Goal: Task Accomplishment & Management: Use online tool/utility

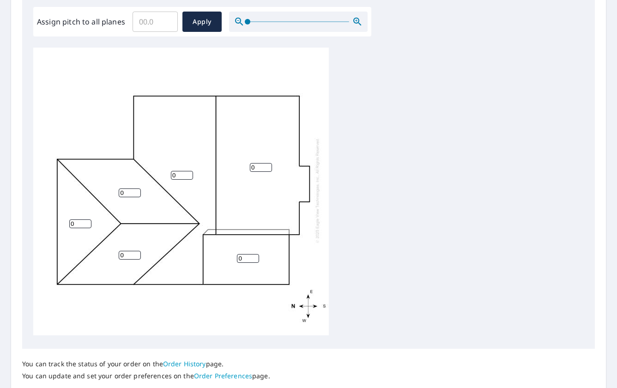
scroll to position [9, 0]
click at [132, 189] on input "0" at bounding box center [130, 193] width 22 height 9
type input "07"
click at [76, 212] on div "0 0 07 0 0 0" at bounding box center [181, 190] width 296 height 290
click at [74, 219] on input "0" at bounding box center [80, 223] width 22 height 9
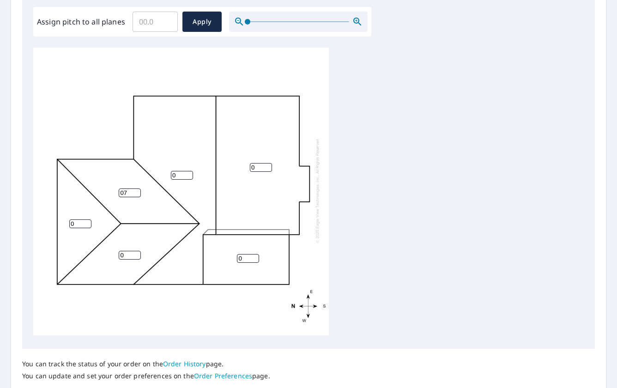
click at [74, 219] on input "0" at bounding box center [80, 223] width 22 height 9
click at [89, 219] on input "1" at bounding box center [80, 223] width 22 height 9
click at [89, 219] on input "2" at bounding box center [80, 223] width 22 height 9
click at [89, 219] on input "3" at bounding box center [80, 223] width 22 height 9
click at [89, 219] on input "4" at bounding box center [80, 223] width 22 height 9
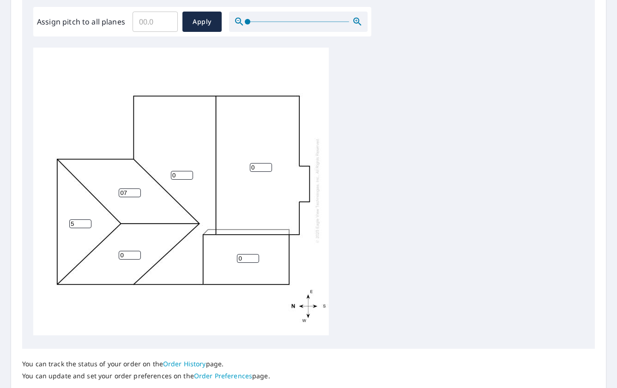
click at [89, 219] on input "5" at bounding box center [80, 223] width 22 height 9
click at [89, 219] on input "6" at bounding box center [80, 223] width 22 height 9
type input "7"
click at [89, 219] on input "7" at bounding box center [80, 223] width 22 height 9
click at [130, 189] on input "07" at bounding box center [130, 193] width 22 height 9
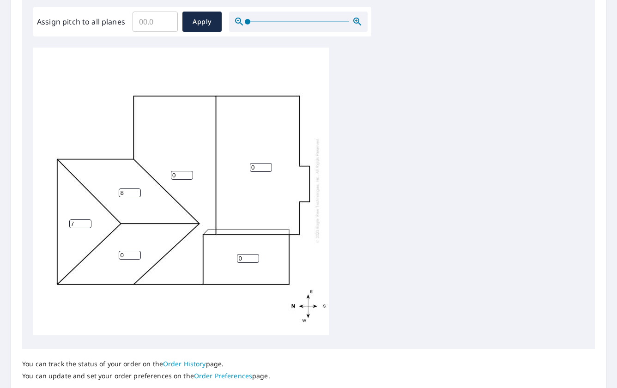
click at [135, 189] on input "8" at bounding box center [130, 193] width 22 height 9
click at [136, 189] on input "9" at bounding box center [130, 193] width 22 height 9
click at [136, 189] on input "8" at bounding box center [130, 193] width 22 height 9
type input "7"
click at [136, 189] on input "7" at bounding box center [130, 193] width 22 height 9
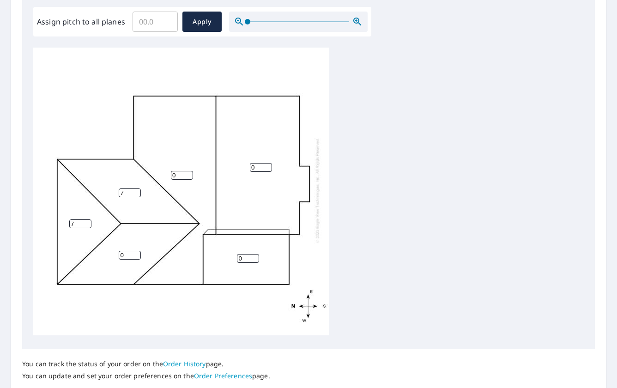
click at [138, 251] on input "0" at bounding box center [130, 255] width 22 height 9
click at [137, 251] on input "1" at bounding box center [130, 255] width 22 height 9
click at [137, 251] on input "2" at bounding box center [130, 255] width 22 height 9
click at [137, 251] on input "3" at bounding box center [130, 255] width 22 height 9
click at [137, 251] on input "4" at bounding box center [130, 255] width 22 height 9
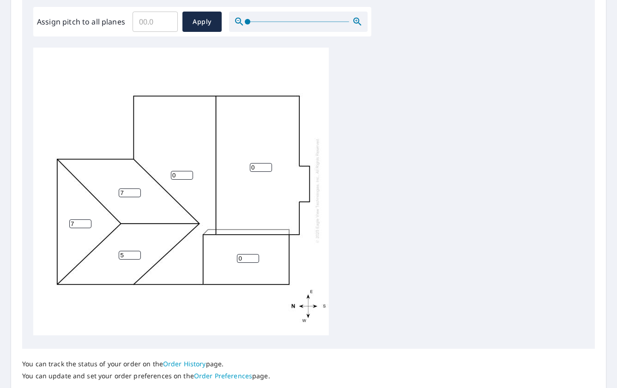
click at [137, 251] on input "5" at bounding box center [130, 255] width 22 height 9
click at [137, 251] on input "6" at bounding box center [130, 255] width 22 height 9
type input "7"
click at [137, 251] on input "7" at bounding box center [130, 255] width 22 height 9
click at [178, 172] on input "0" at bounding box center [182, 175] width 22 height 9
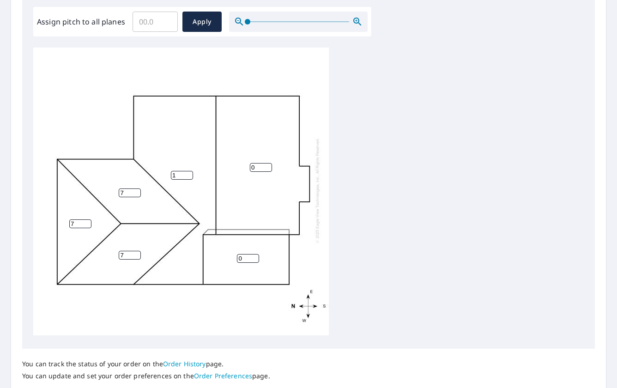
click at [188, 171] on input "1" at bounding box center [182, 175] width 22 height 9
click at [188, 171] on input "2" at bounding box center [182, 175] width 22 height 9
click at [188, 171] on input "3" at bounding box center [182, 175] width 22 height 9
click at [188, 171] on input "4" at bounding box center [182, 175] width 22 height 9
click at [188, 171] on input "5" at bounding box center [182, 175] width 22 height 9
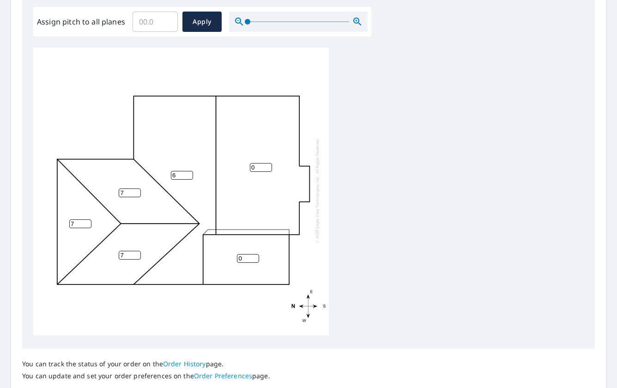
click at [188, 171] on input "6" at bounding box center [182, 175] width 22 height 9
type input "7"
click at [188, 171] on input "7" at bounding box center [182, 175] width 22 height 9
click at [244, 254] on input "0" at bounding box center [248, 258] width 22 height 9
click at [254, 254] on input "1" at bounding box center [248, 258] width 22 height 9
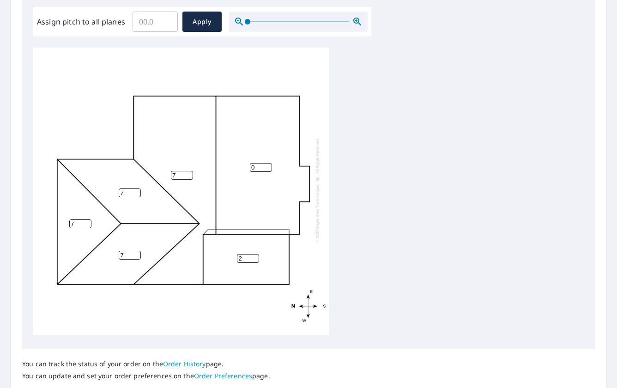
click at [254, 254] on input "2" at bounding box center [248, 258] width 22 height 9
click at [254, 254] on input "3" at bounding box center [248, 258] width 22 height 9
click at [254, 254] on input "4" at bounding box center [248, 258] width 22 height 9
click at [254, 254] on input "5" at bounding box center [248, 258] width 22 height 9
click at [254, 254] on input "6" at bounding box center [248, 258] width 22 height 9
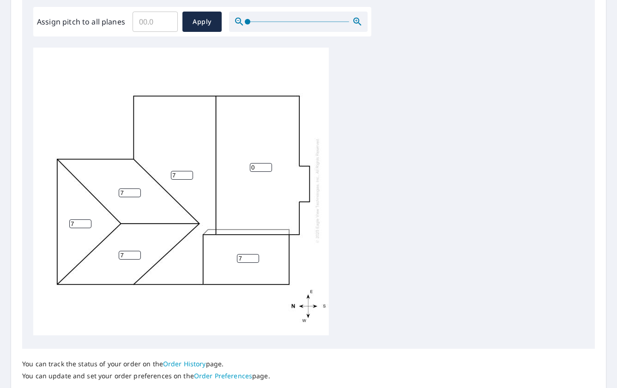
type input "7"
click at [254, 254] on input "7" at bounding box center [248, 258] width 22 height 9
click at [256, 163] on input "0" at bounding box center [261, 167] width 22 height 9
click at [269, 163] on input "1" at bounding box center [261, 167] width 22 height 9
click at [269, 163] on input "2" at bounding box center [261, 167] width 22 height 9
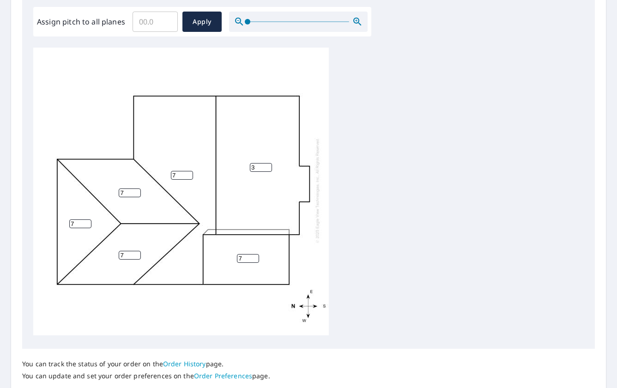
click at [269, 163] on input "3" at bounding box center [261, 167] width 22 height 9
click at [269, 163] on input "4" at bounding box center [261, 167] width 22 height 9
click at [269, 163] on input "5" at bounding box center [261, 167] width 22 height 9
click at [269, 163] on input "6" at bounding box center [261, 167] width 22 height 9
type input "7"
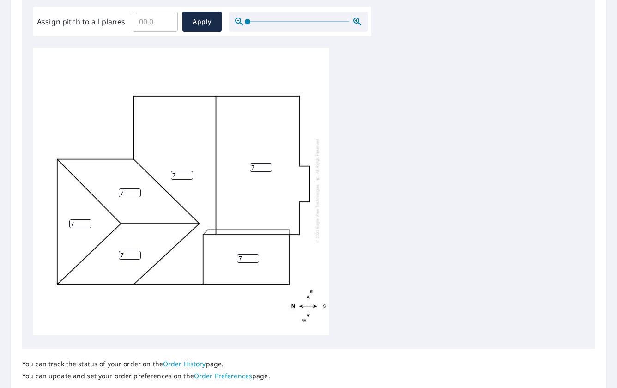
click at [269, 163] on input "7" at bounding box center [261, 167] width 22 height 9
click at [343, 158] on div "7 7 7 7 7 7" at bounding box center [308, 193] width 551 height 290
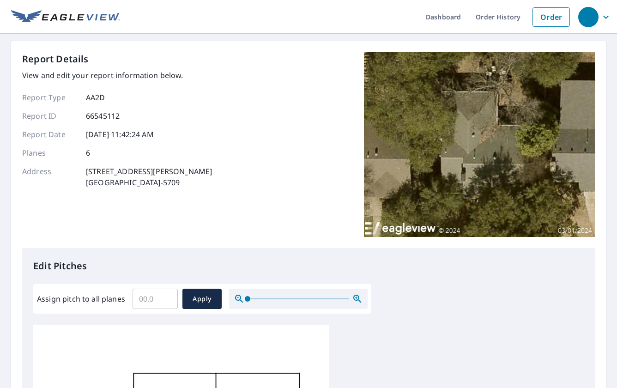
scroll to position [231, 0]
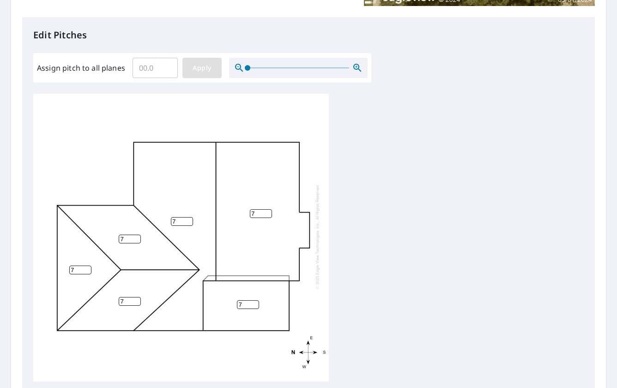
click at [199, 69] on span "Apply" at bounding box center [202, 68] width 24 height 12
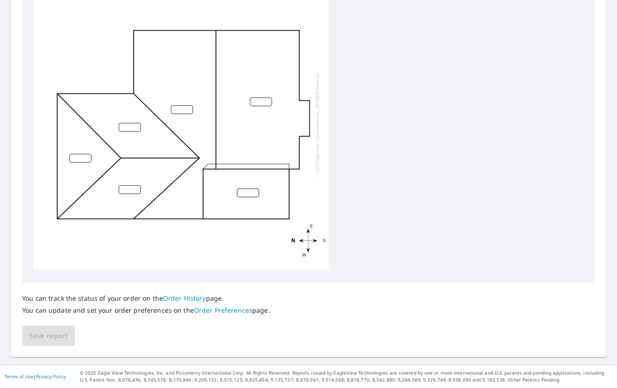
scroll to position [250, 0]
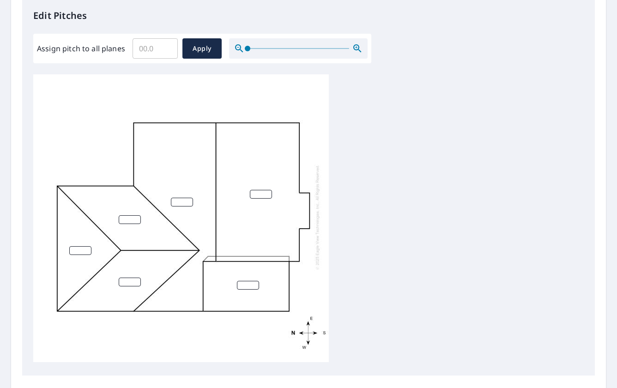
click at [258, 190] on input "number" at bounding box center [261, 194] width 22 height 9
click at [150, 49] on input "Assign pitch to all planes" at bounding box center [155, 49] width 45 height 26
click at [166, 44] on input "0.1" at bounding box center [155, 49] width 45 height 26
click at [166, 44] on input "0.2" at bounding box center [155, 49] width 45 height 26
click at [166, 44] on input "0.3" at bounding box center [155, 49] width 45 height 26
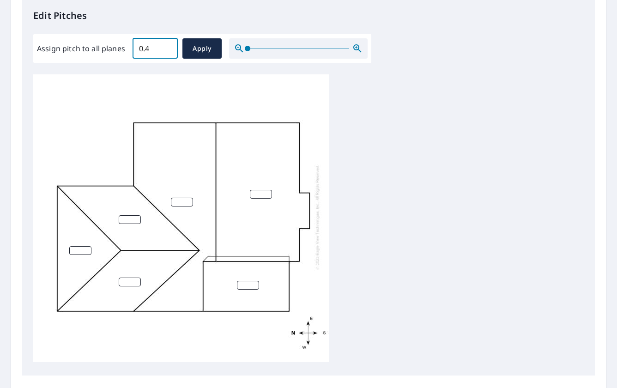
click at [166, 44] on input "0.4" at bounding box center [155, 49] width 45 height 26
click at [166, 44] on input "0.5" at bounding box center [155, 49] width 45 height 26
click at [166, 44] on input "0.6" at bounding box center [155, 49] width 45 height 26
click at [166, 44] on input "0.7" at bounding box center [155, 49] width 45 height 26
click at [166, 44] on input "0.8" at bounding box center [155, 49] width 45 height 26
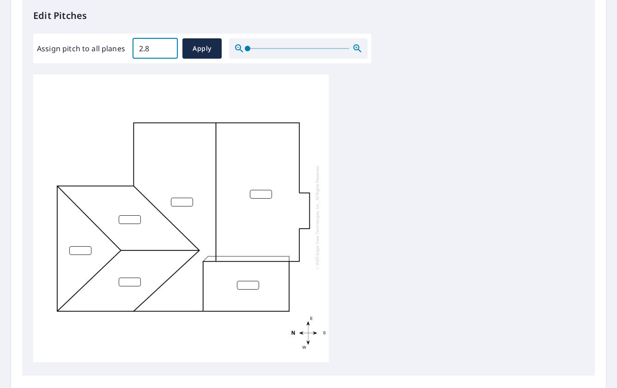
click at [166, 44] on input "2.8" at bounding box center [155, 49] width 45 height 26
drag, startPoint x: 157, startPoint y: 50, endPoint x: 112, endPoint y: 53, distance: 44.9
click at [112, 53] on div "Assign pitch to all planes 2.8 ​ Apply" at bounding box center [202, 48] width 331 height 20
type input "7"
click at [201, 52] on span "Apply" at bounding box center [202, 49] width 24 height 12
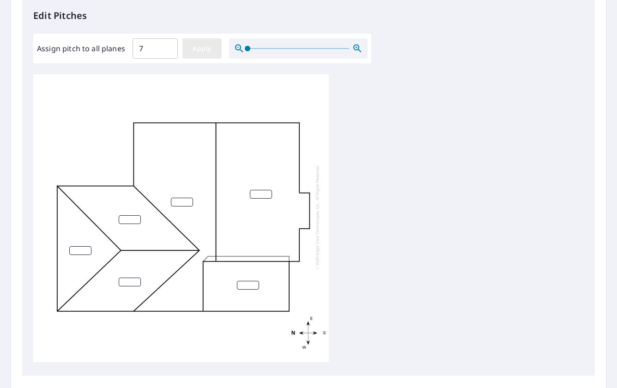
type input "7"
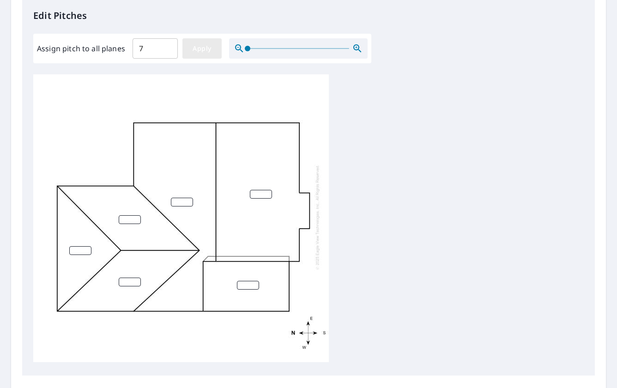
type input "7"
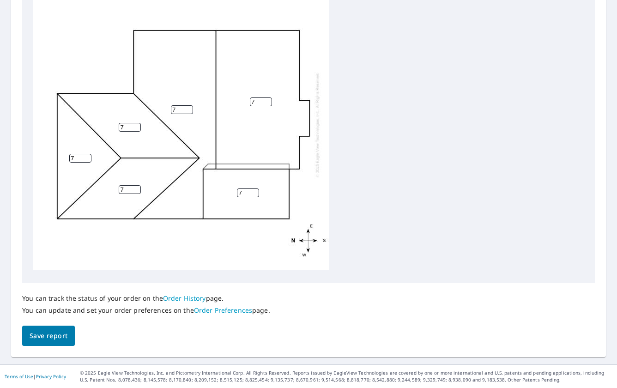
click at [55, 336] on span "Save report" at bounding box center [49, 336] width 38 height 12
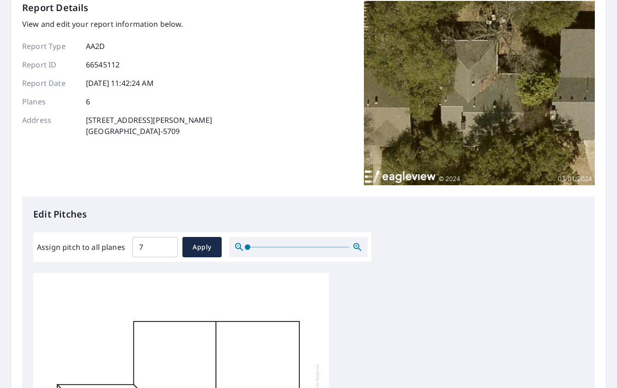
scroll to position [0, 0]
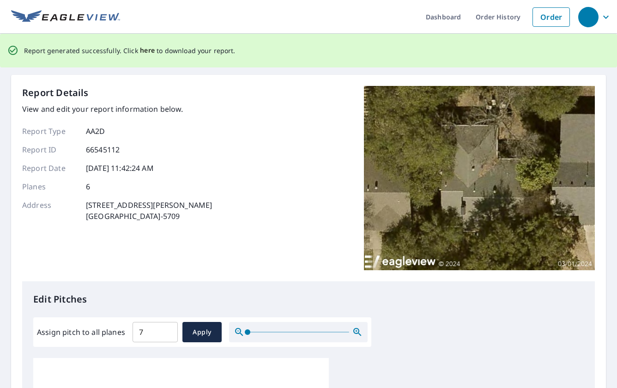
click at [146, 51] on span "here" at bounding box center [147, 51] width 15 height 12
